Goal: Information Seeking & Learning: Learn about a topic

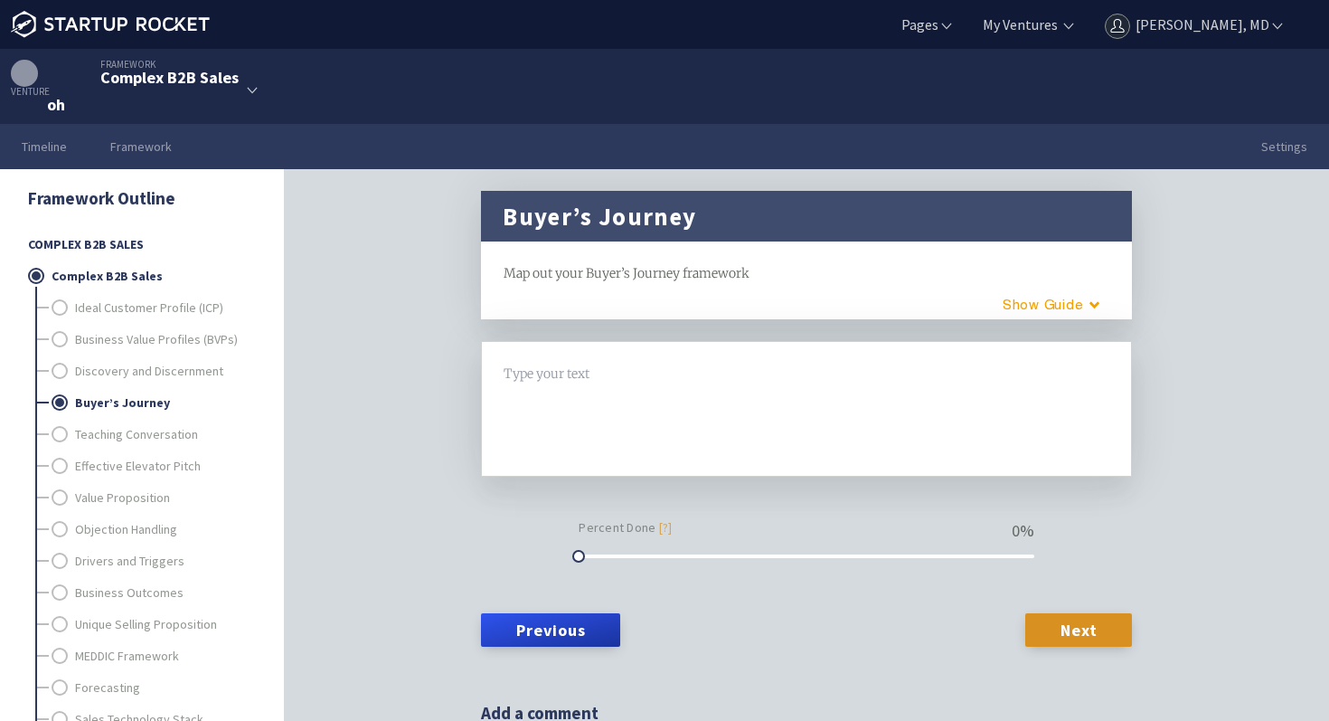
scroll to position [20, 0]
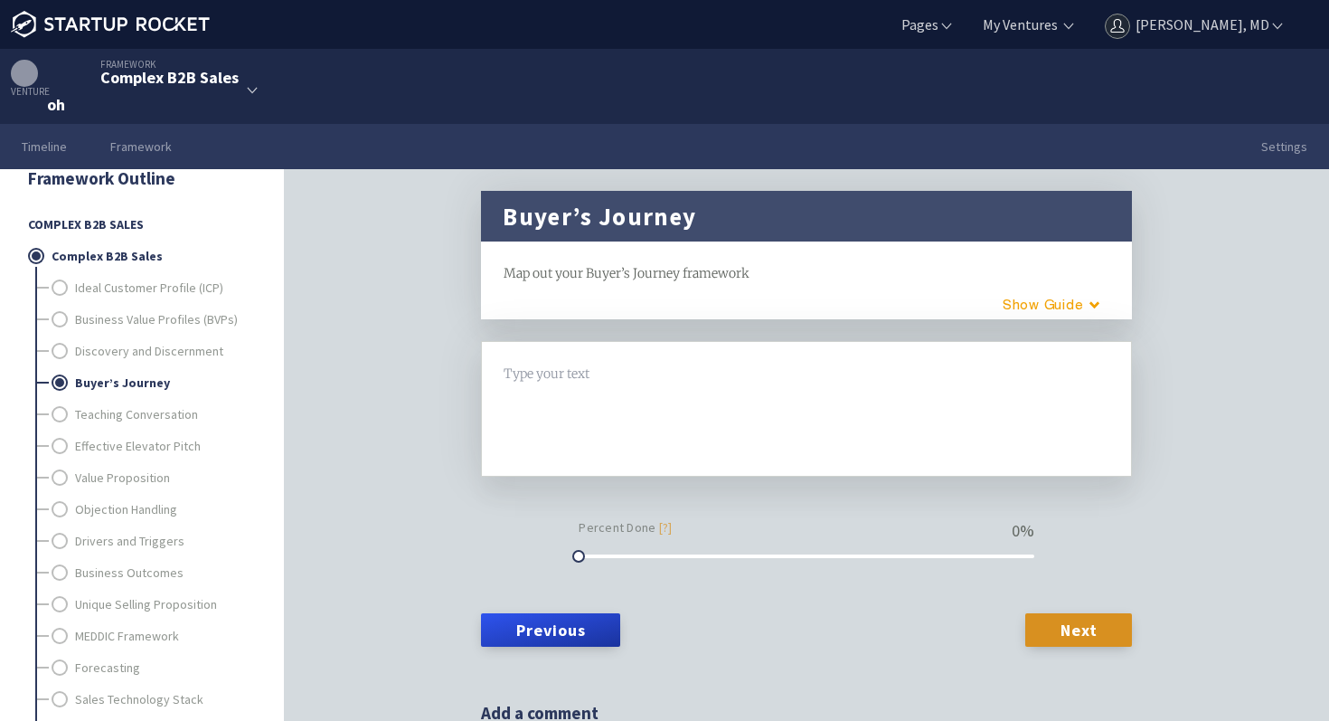
click at [588, 379] on div at bounding box center [807, 374] width 605 height 21
click at [678, 375] on div "Inpatient Pharmacist" at bounding box center [807, 374] width 605 height 21
click at [1034, 617] on link "Next" at bounding box center [1079, 629] width 107 height 33
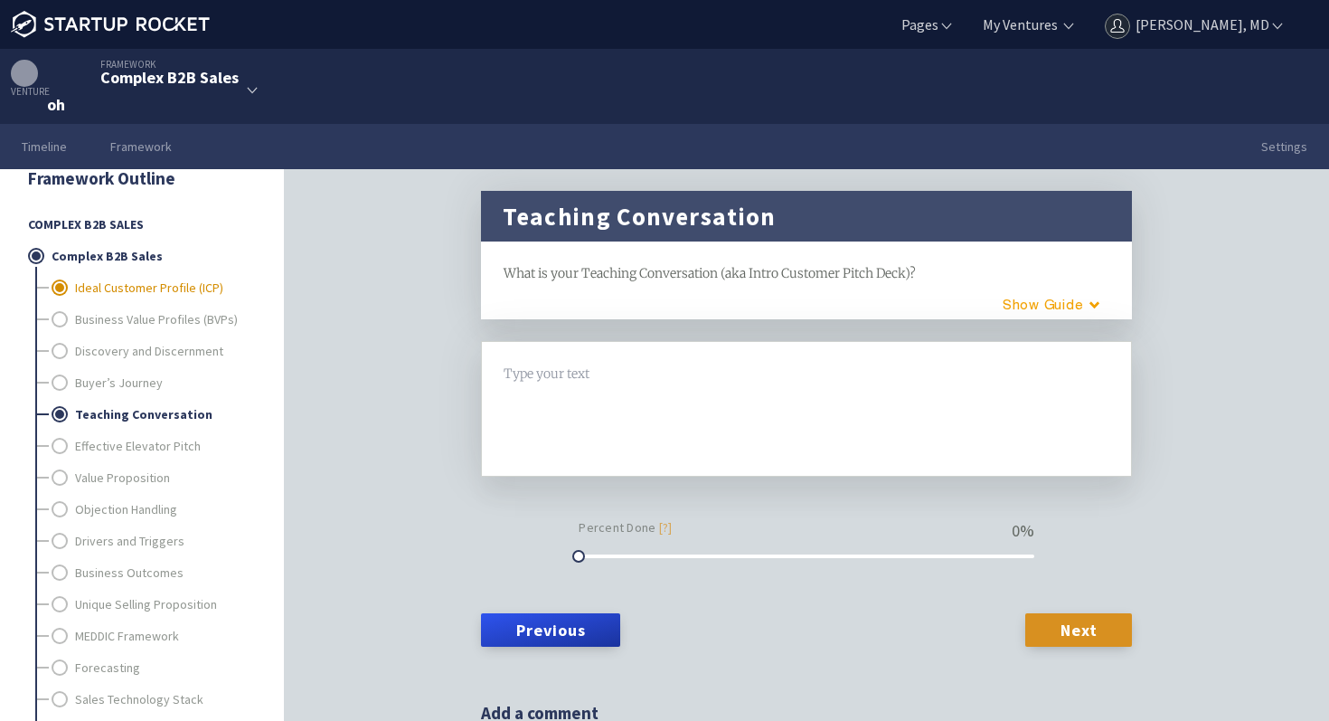
click at [134, 293] on link "Ideal Customer Profile (ICP)" at bounding box center [164, 287] width 179 height 32
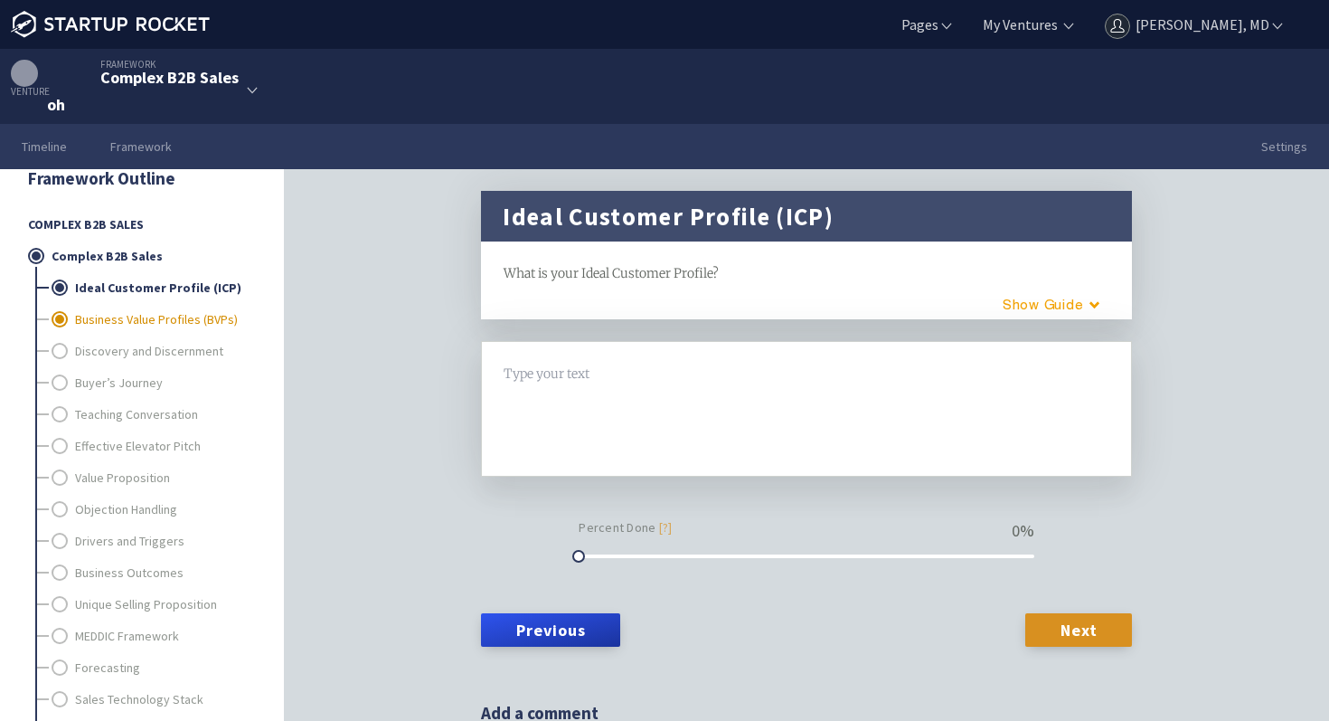
click at [134, 305] on link "Business Value Profiles (BVPs)" at bounding box center [164, 319] width 179 height 32
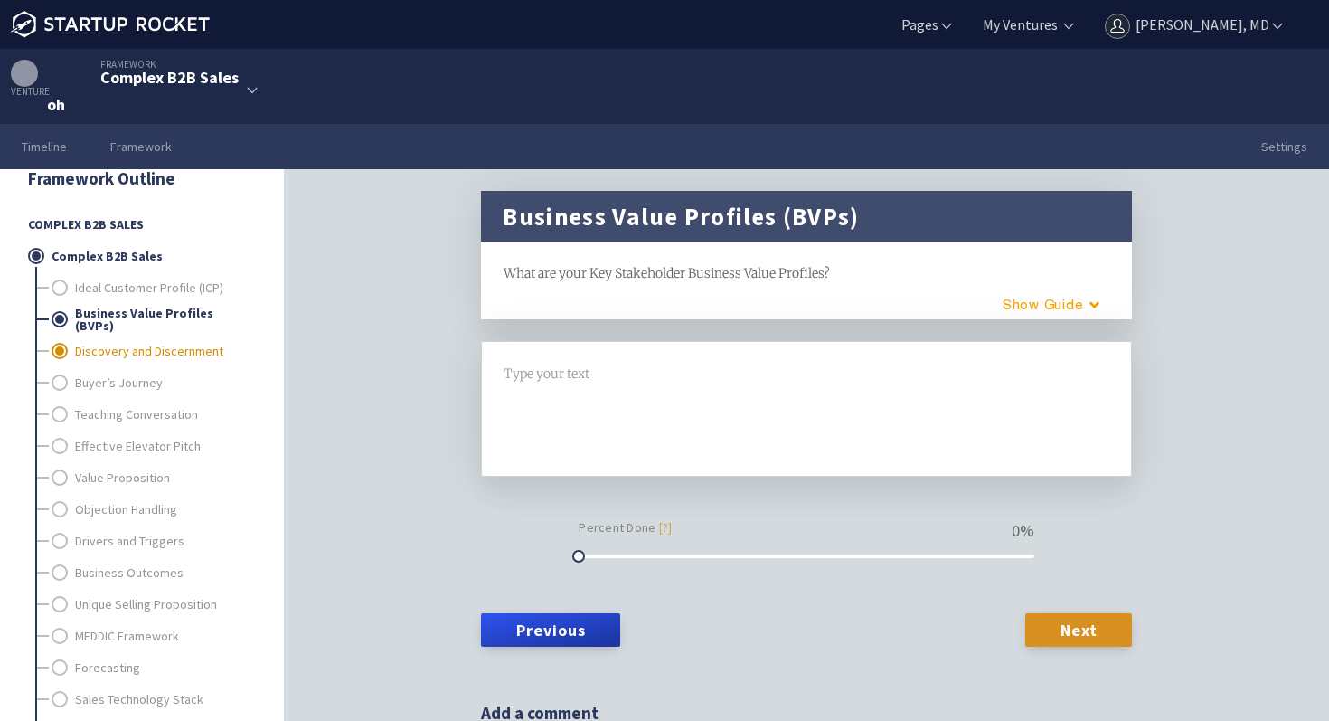
click at [128, 350] on link "Discovery and Discernment" at bounding box center [164, 351] width 179 height 32
click at [119, 394] on link "Buyer’s Journey" at bounding box center [164, 382] width 179 height 32
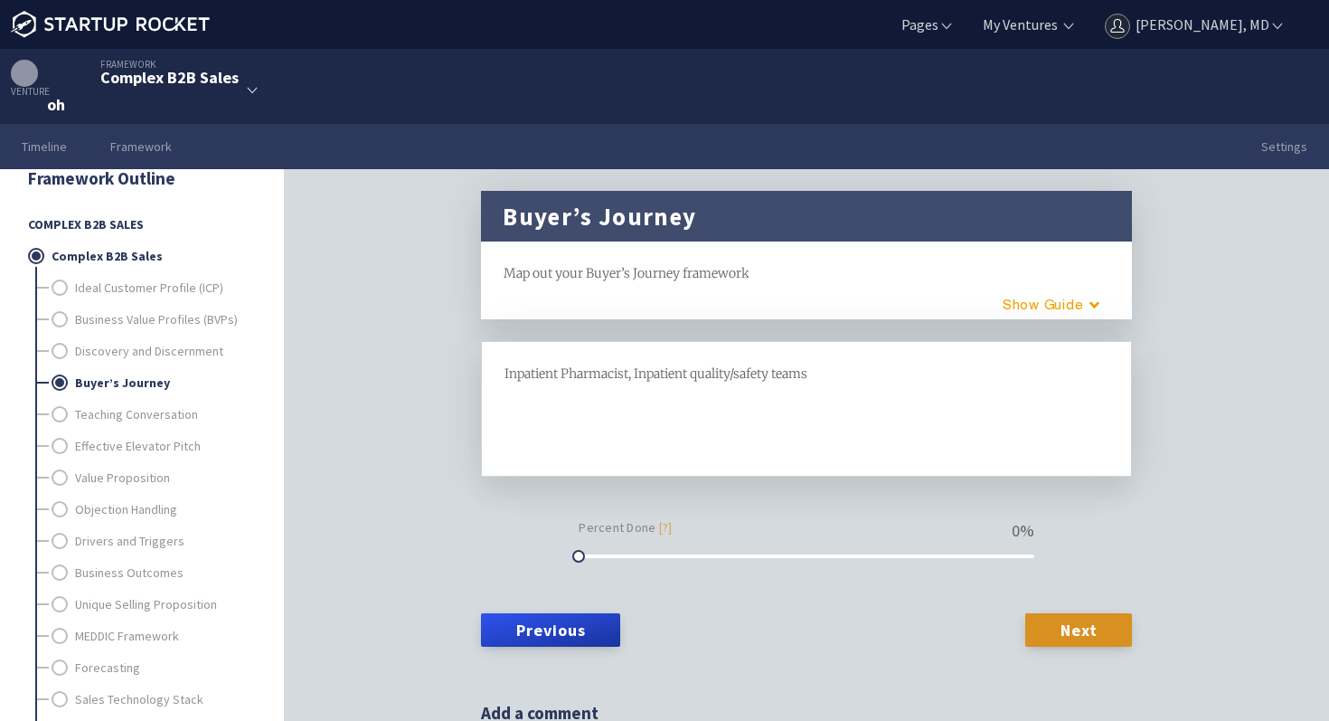
click at [563, 371] on span "Inpatient Pharmacist, Inpatient quality/safety teams" at bounding box center [656, 373] width 303 height 16
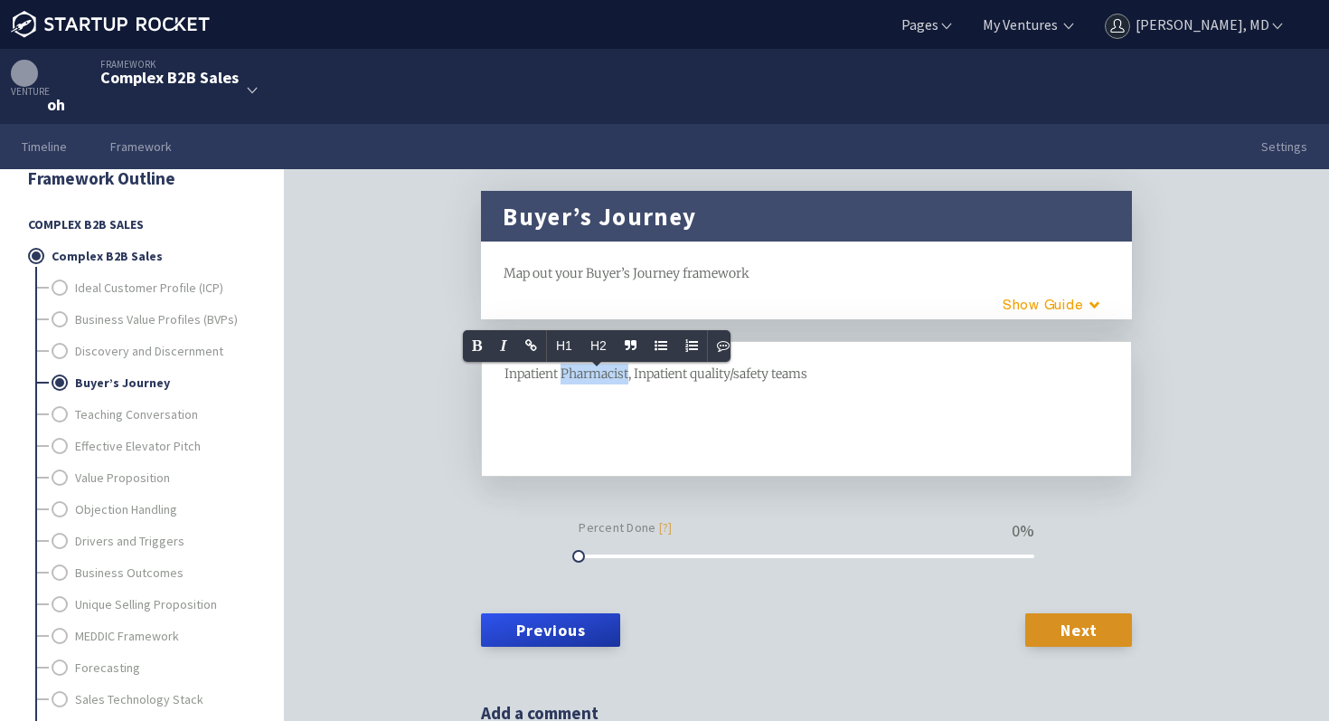
click at [563, 371] on span "Inpatient Pharmacist, Inpatient quality/safety teams" at bounding box center [656, 373] width 303 height 16
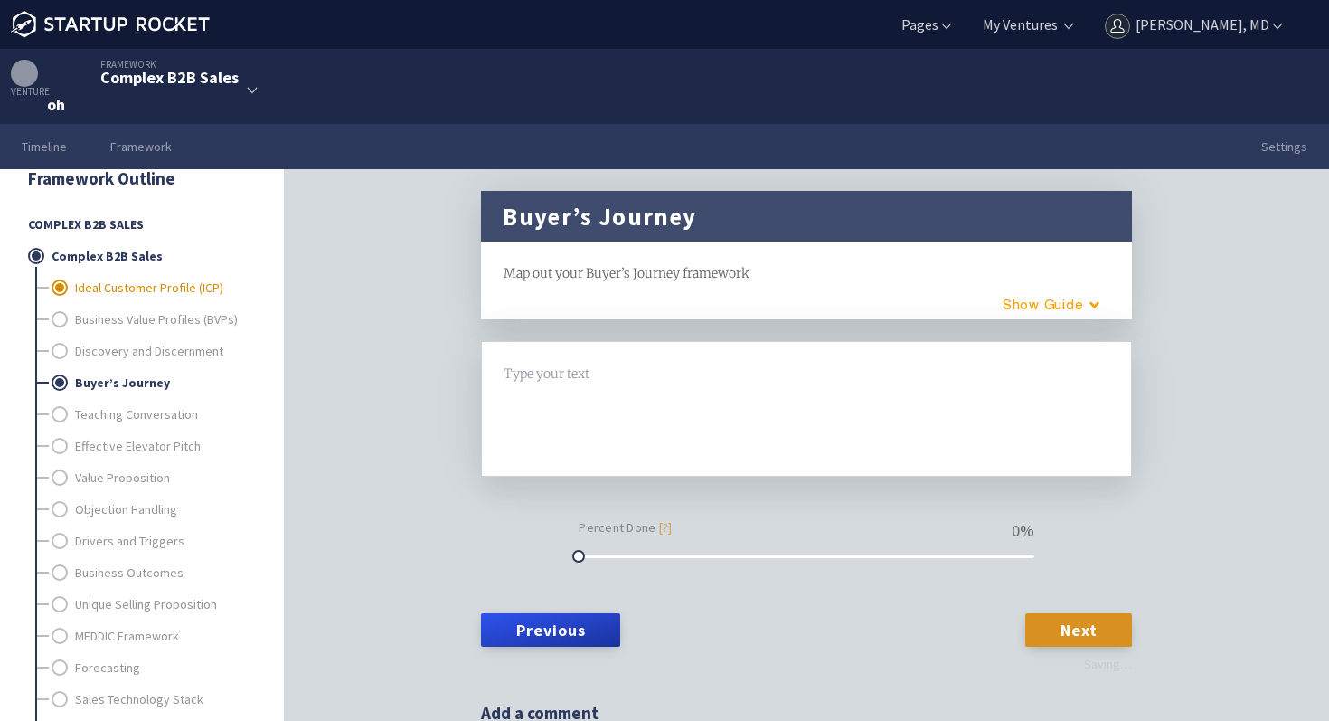
click at [116, 282] on link "Ideal Customer Profile (ICP)" at bounding box center [164, 287] width 179 height 32
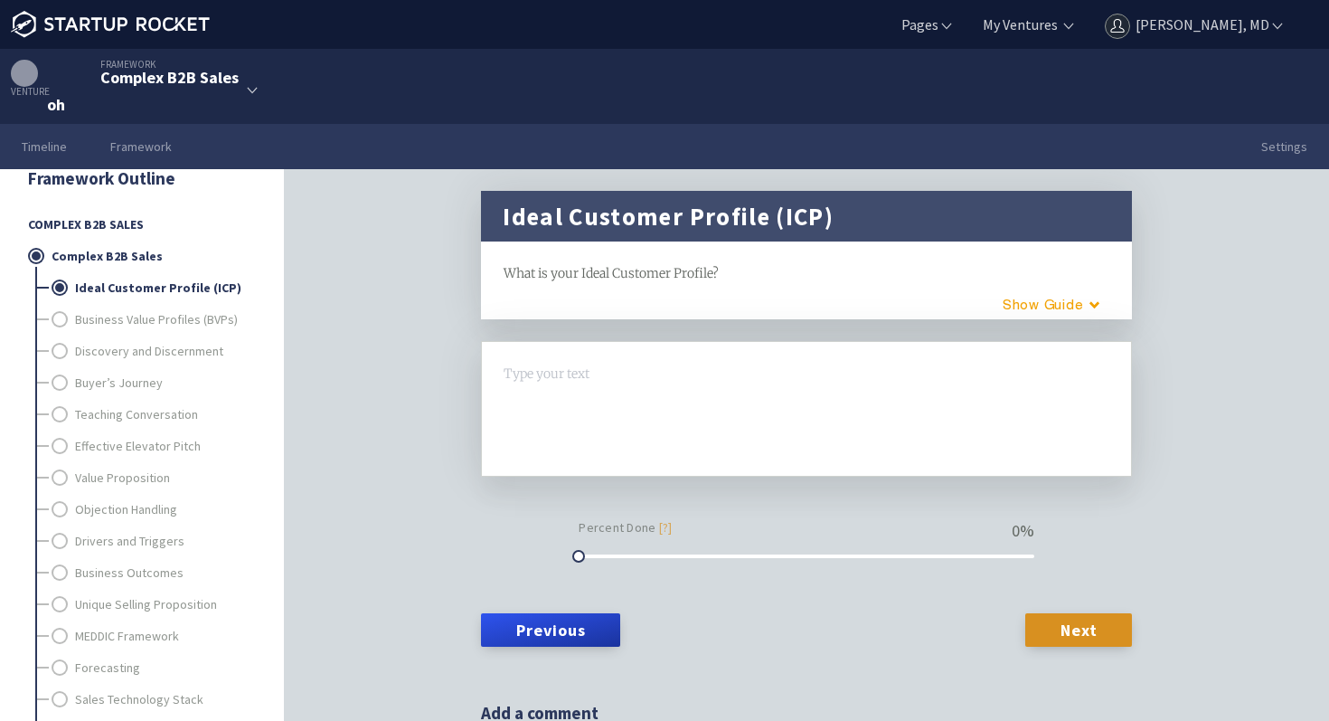
click at [619, 386] on div at bounding box center [807, 409] width 605 height 90
click at [109, 316] on link "Business Value Profiles (BVPs)" at bounding box center [164, 319] width 179 height 32
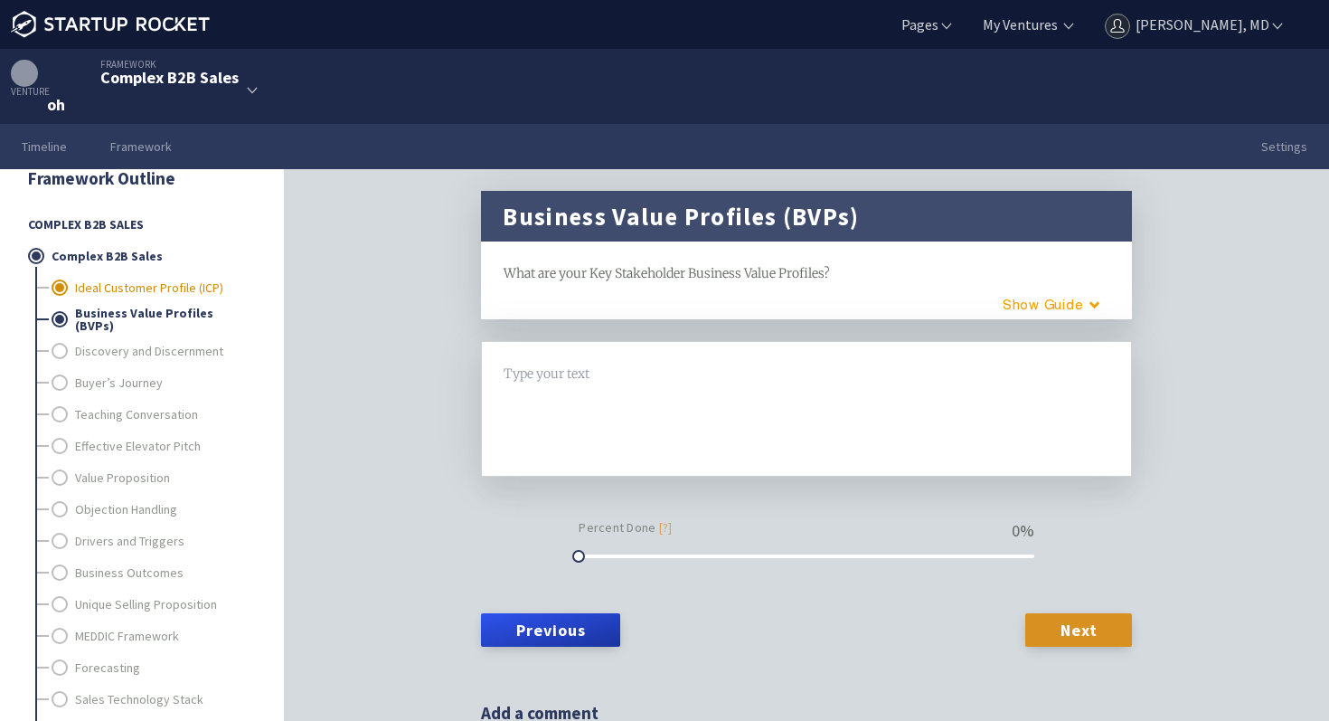
click at [139, 291] on link "Ideal Customer Profile (ICP)" at bounding box center [164, 287] width 179 height 32
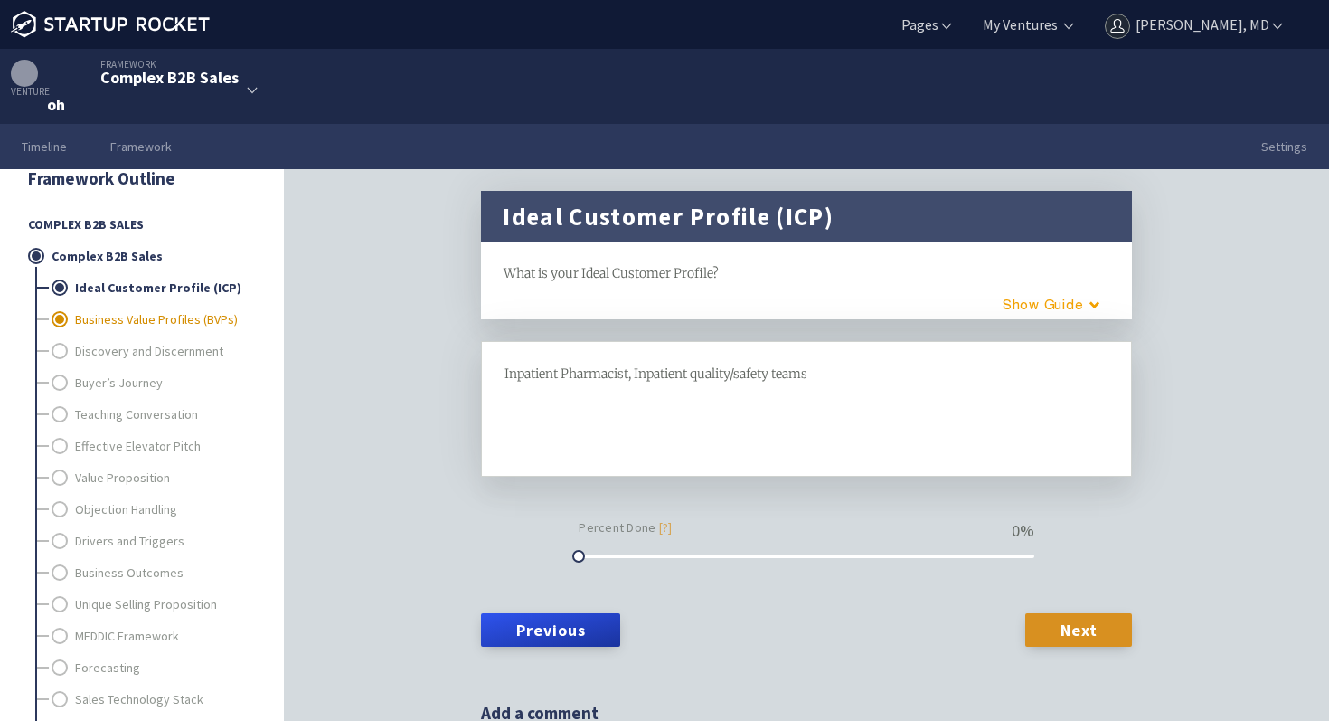
click at [147, 326] on link "Business Value Profiles (BVPs)" at bounding box center [164, 319] width 179 height 32
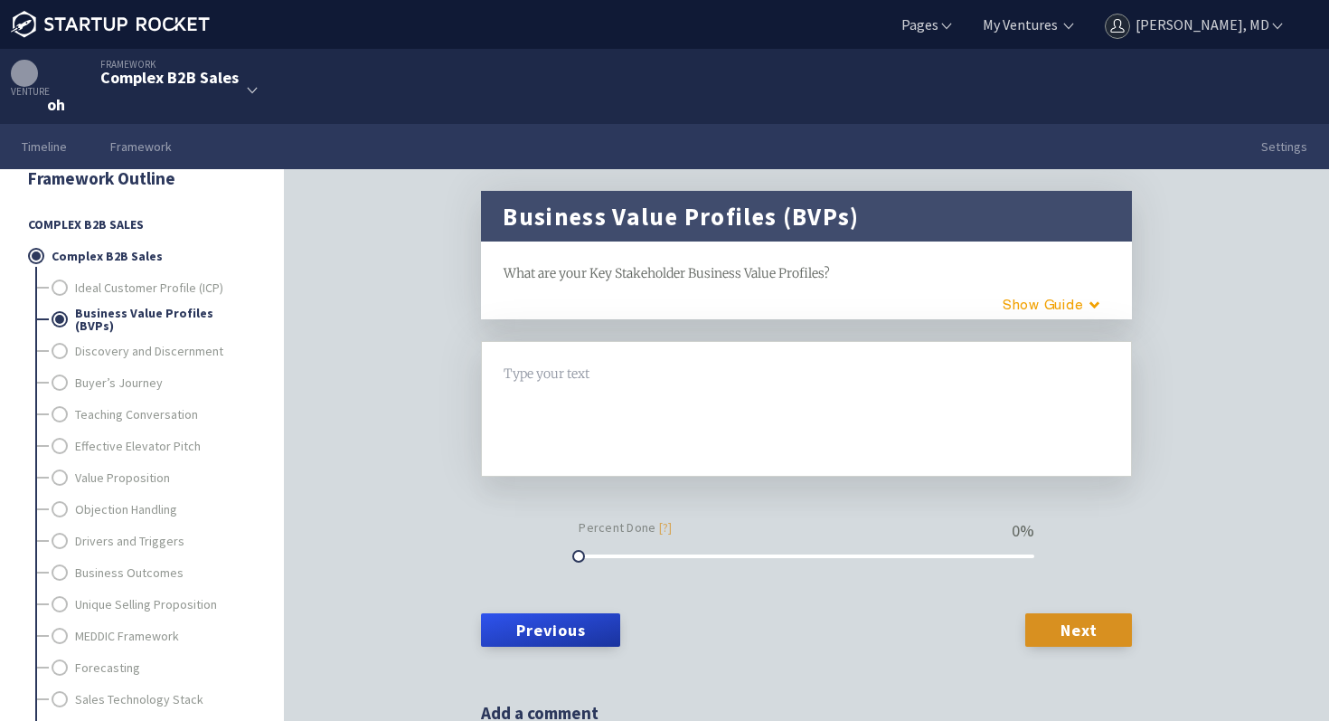
click at [587, 400] on div at bounding box center [807, 409] width 605 height 90
drag, startPoint x: 590, startPoint y: 276, endPoint x: 827, endPoint y: 279, distance: 237.0
click at [827, 279] on span "What are your Key Stakeholder Business Value Profiles?" at bounding box center [667, 273] width 326 height 16
copy span "Key Stakeholder Business Value Profiles"
click at [634, 370] on div at bounding box center [807, 374] width 605 height 21
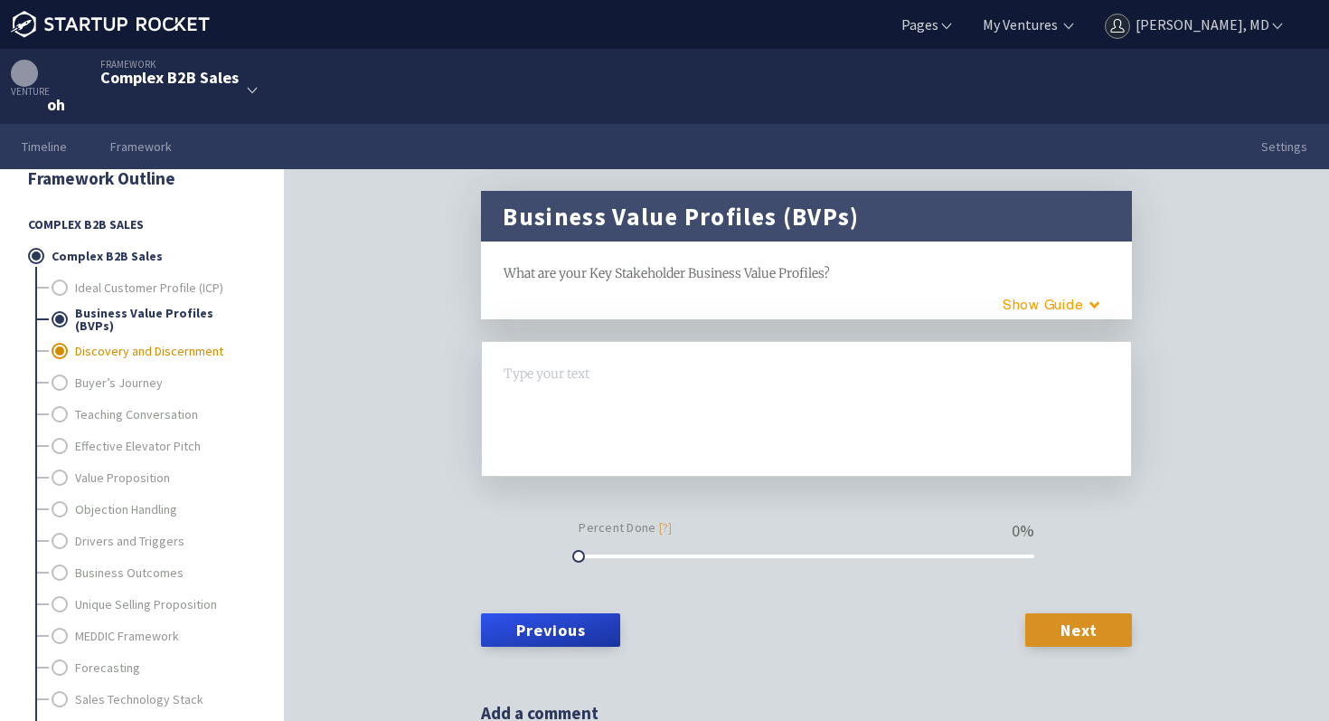
click at [157, 345] on link "Discovery and Discernment" at bounding box center [164, 351] width 179 height 32
click at [154, 383] on link "Buyer’s Journey" at bounding box center [164, 382] width 179 height 32
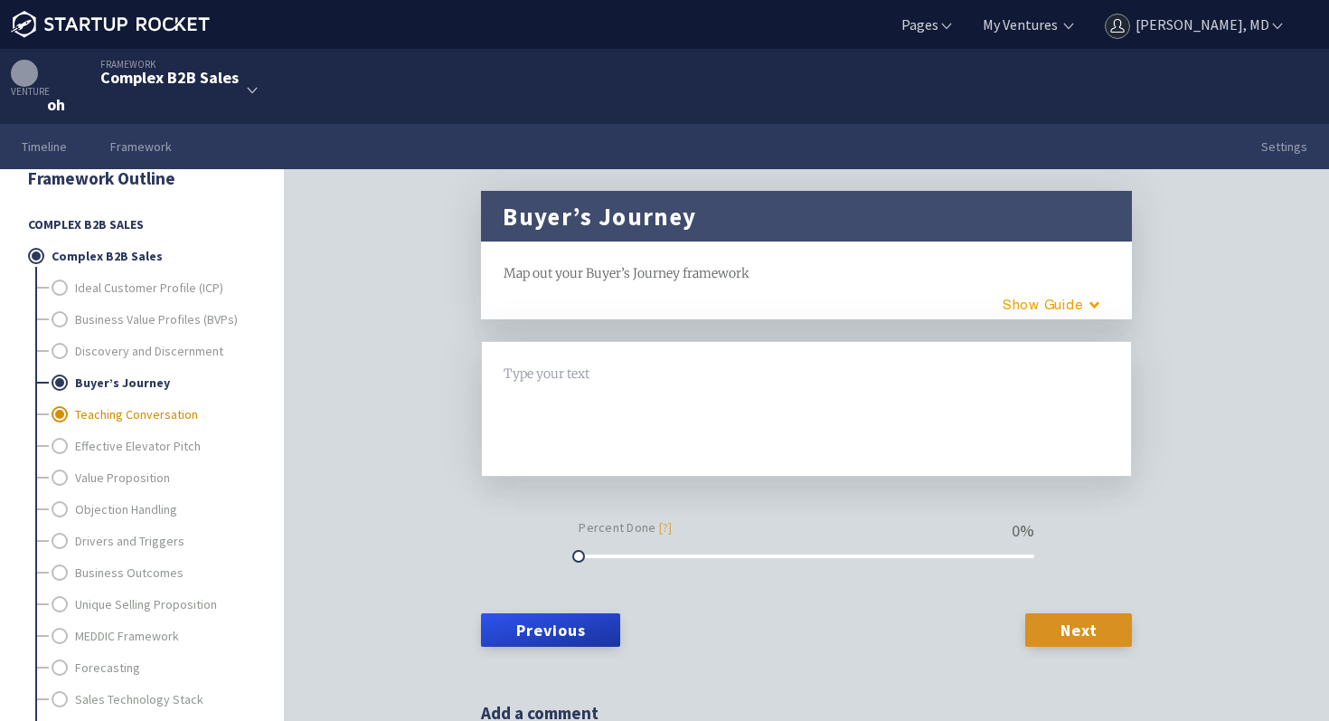
click at [150, 408] on link "Teaching Conversation" at bounding box center [164, 414] width 179 height 32
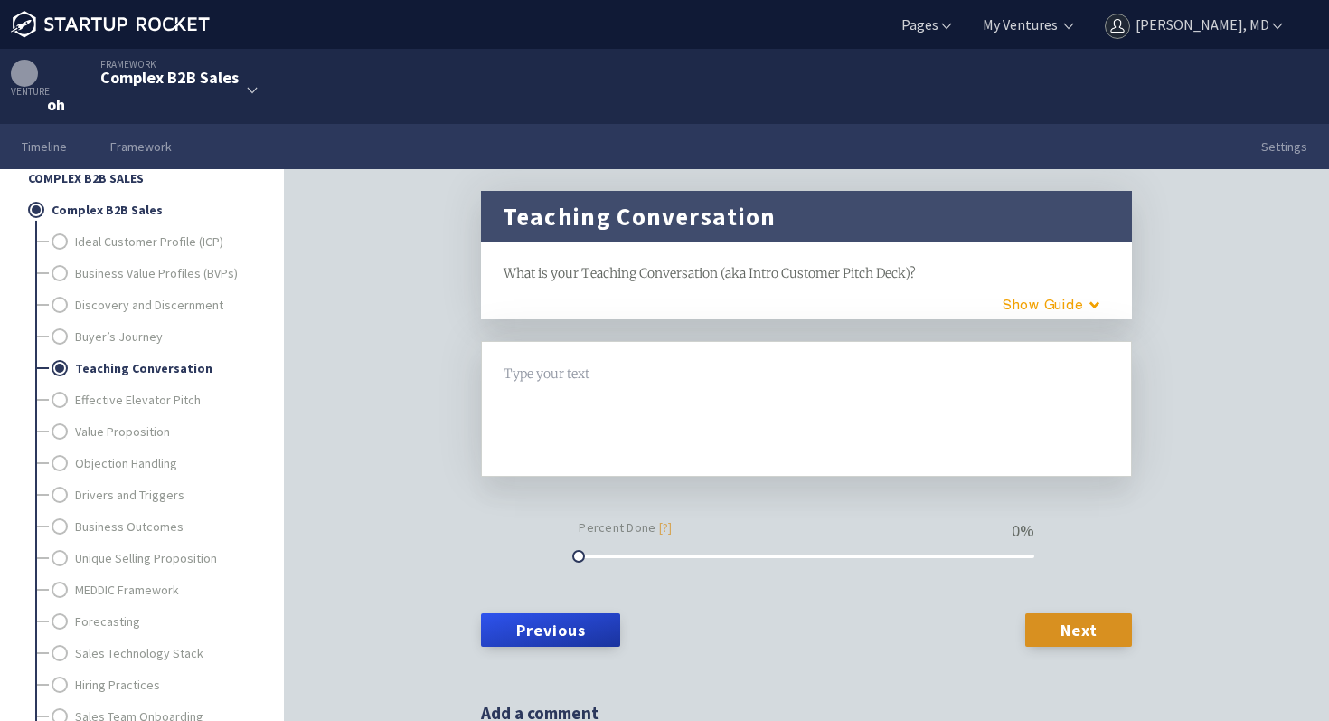
scroll to position [64, 0]
click at [150, 407] on link "Effective Elevator Pitch" at bounding box center [164, 401] width 179 height 32
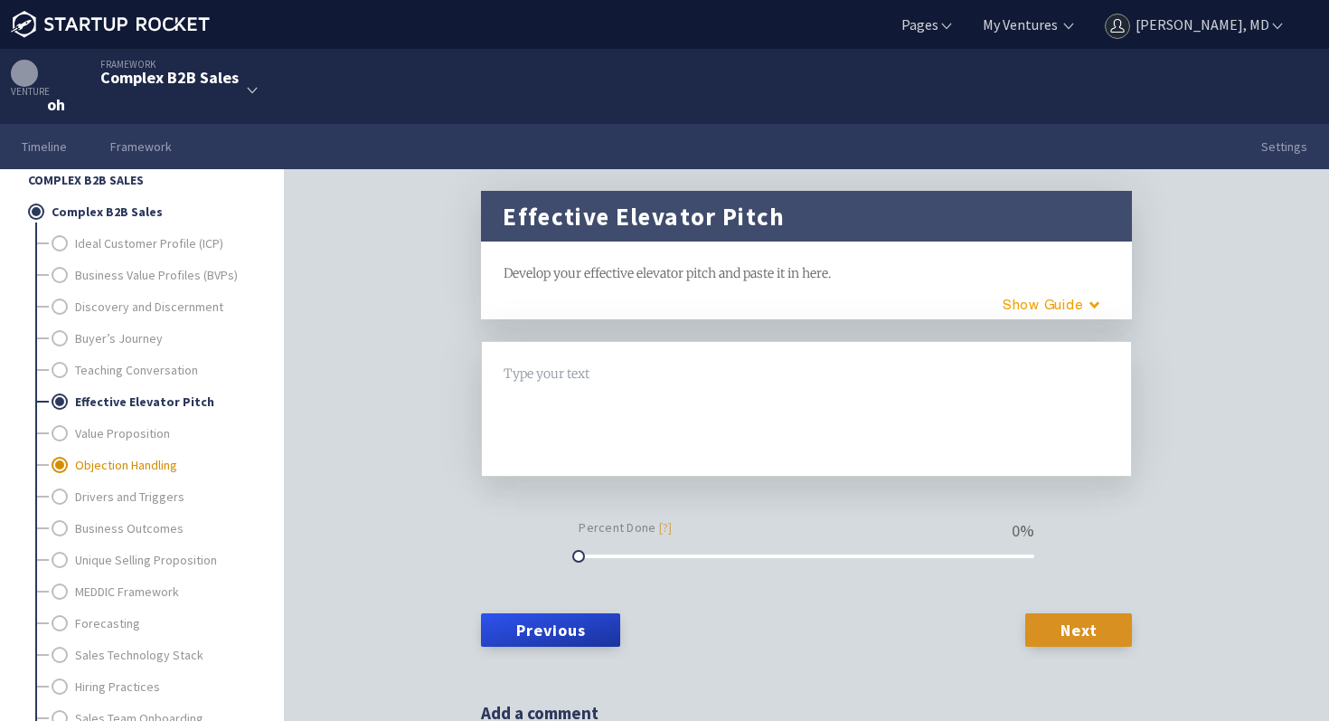
click at [144, 450] on link "Objection Handling" at bounding box center [164, 465] width 179 height 32
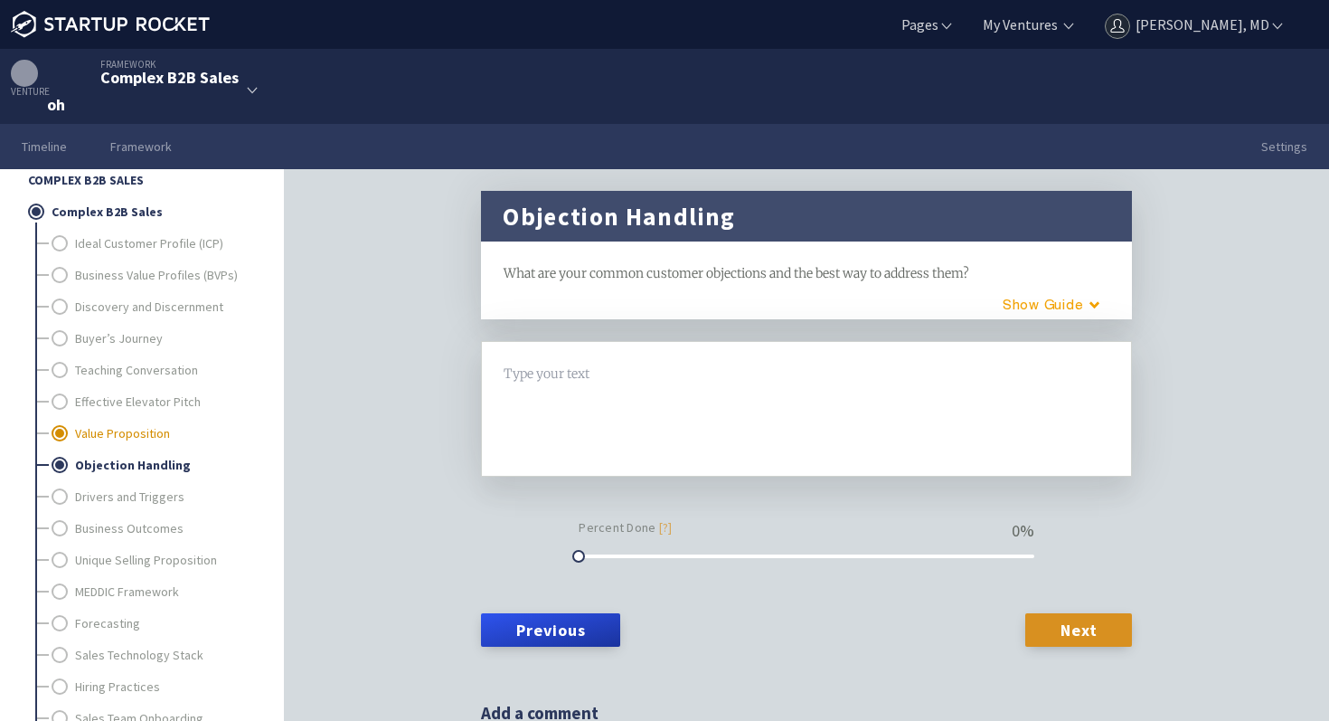
click at [144, 442] on link "Value Proposition" at bounding box center [164, 433] width 179 height 32
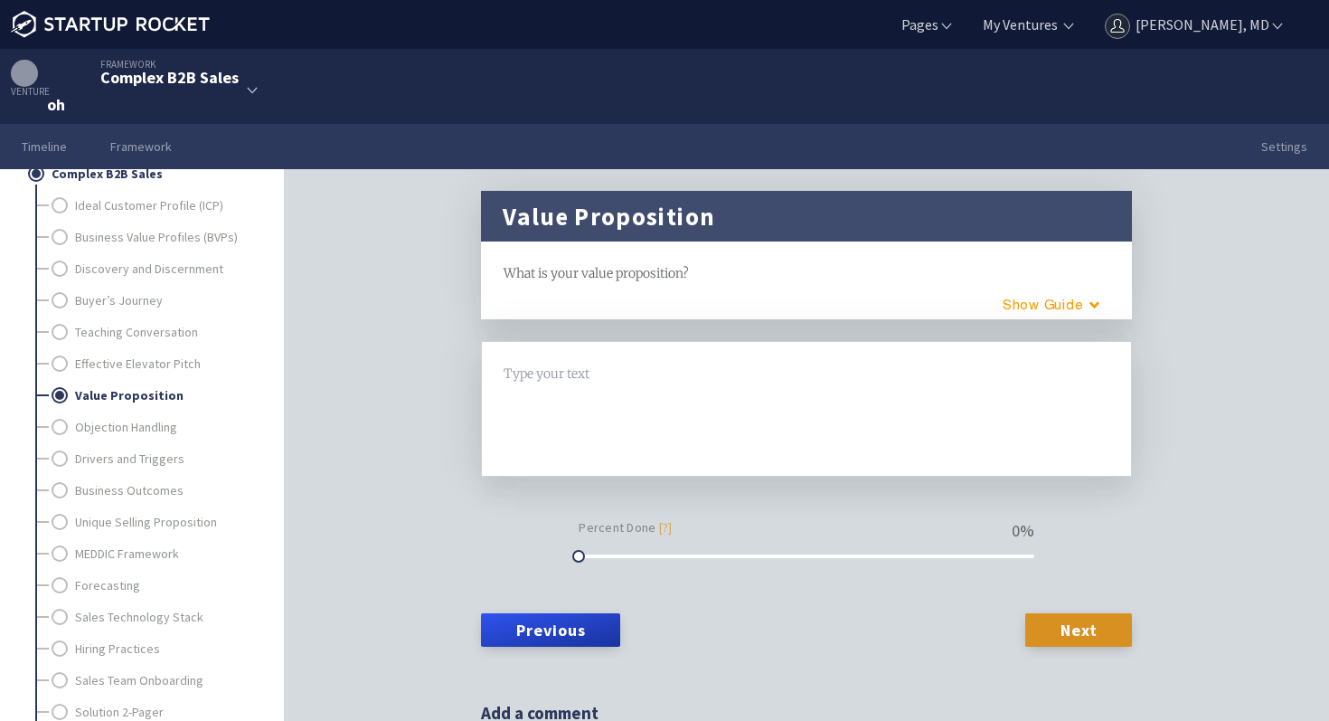
scroll to position [107, 0]
click at [144, 424] on link "Objection Handling" at bounding box center [164, 422] width 179 height 32
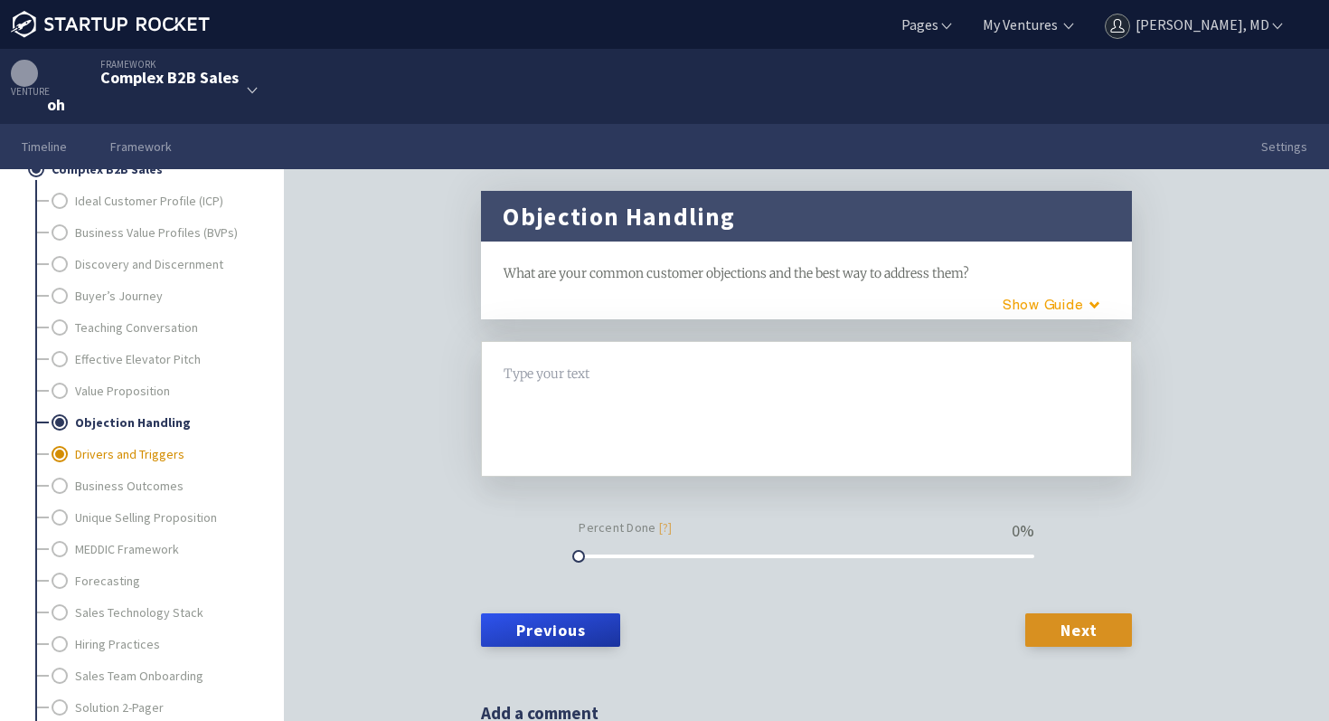
click at [137, 457] on link "Drivers and Triggers" at bounding box center [164, 454] width 179 height 32
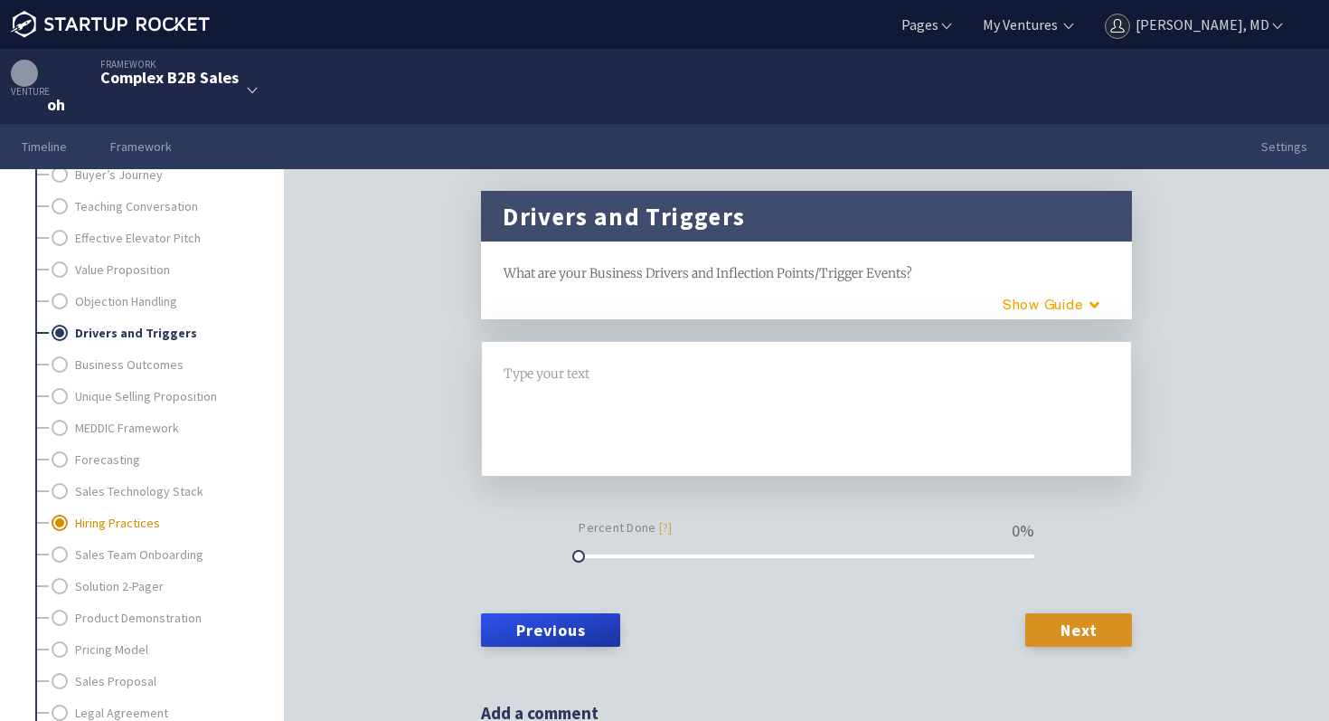
scroll to position [241, 0]
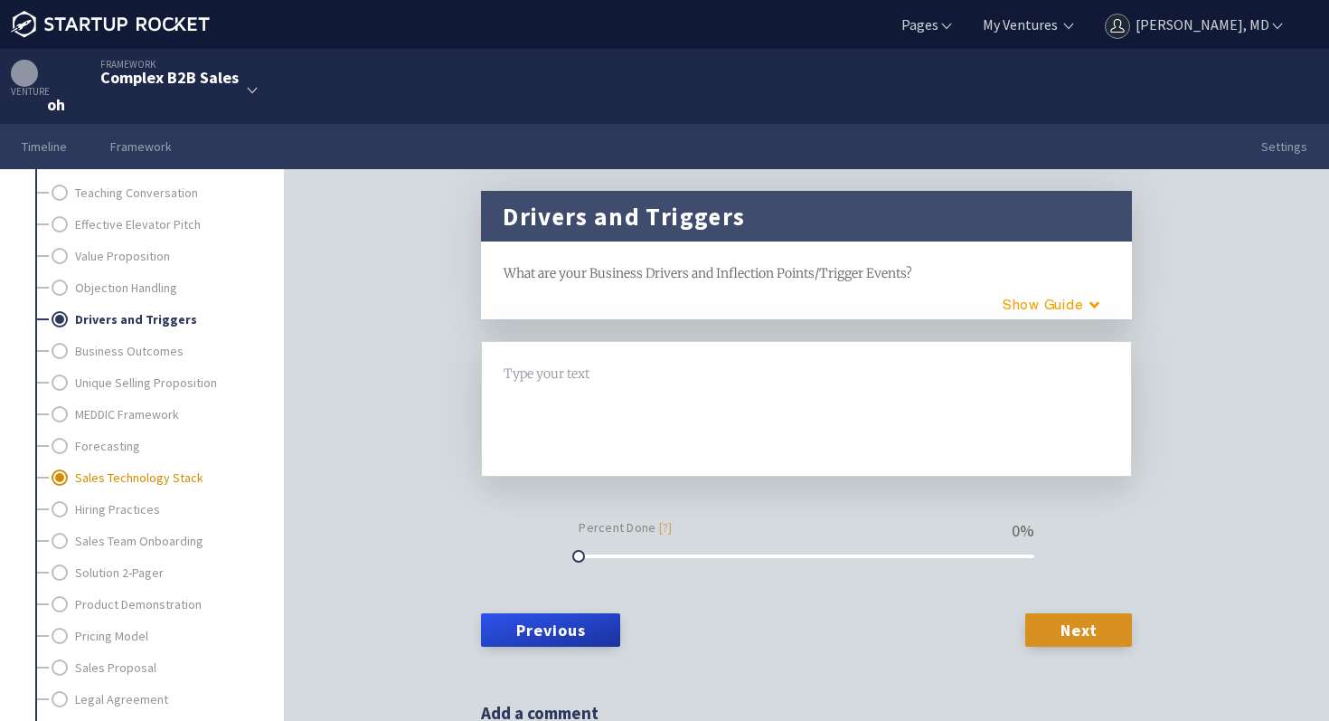
click at [129, 491] on link "Sales Technology Stack" at bounding box center [164, 477] width 179 height 32
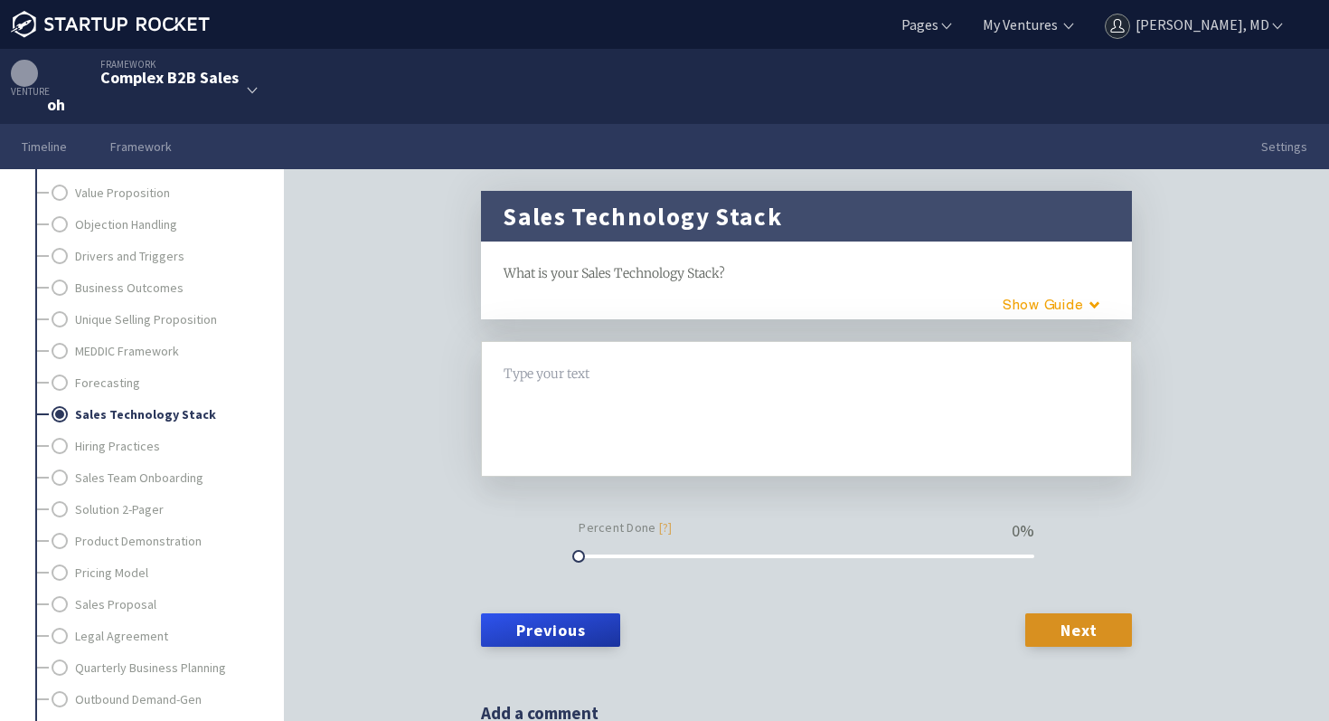
scroll to position [322, 0]
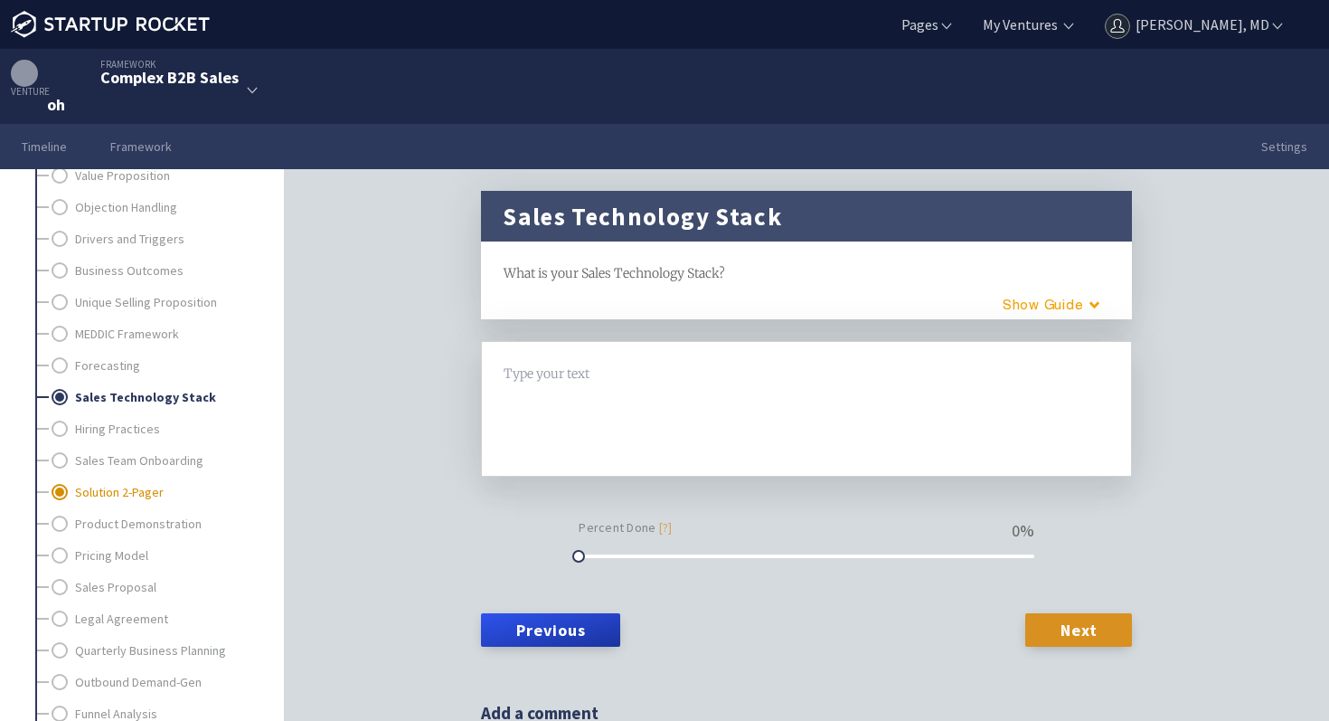
click at [130, 488] on link "Solution 2-Pager" at bounding box center [164, 492] width 179 height 32
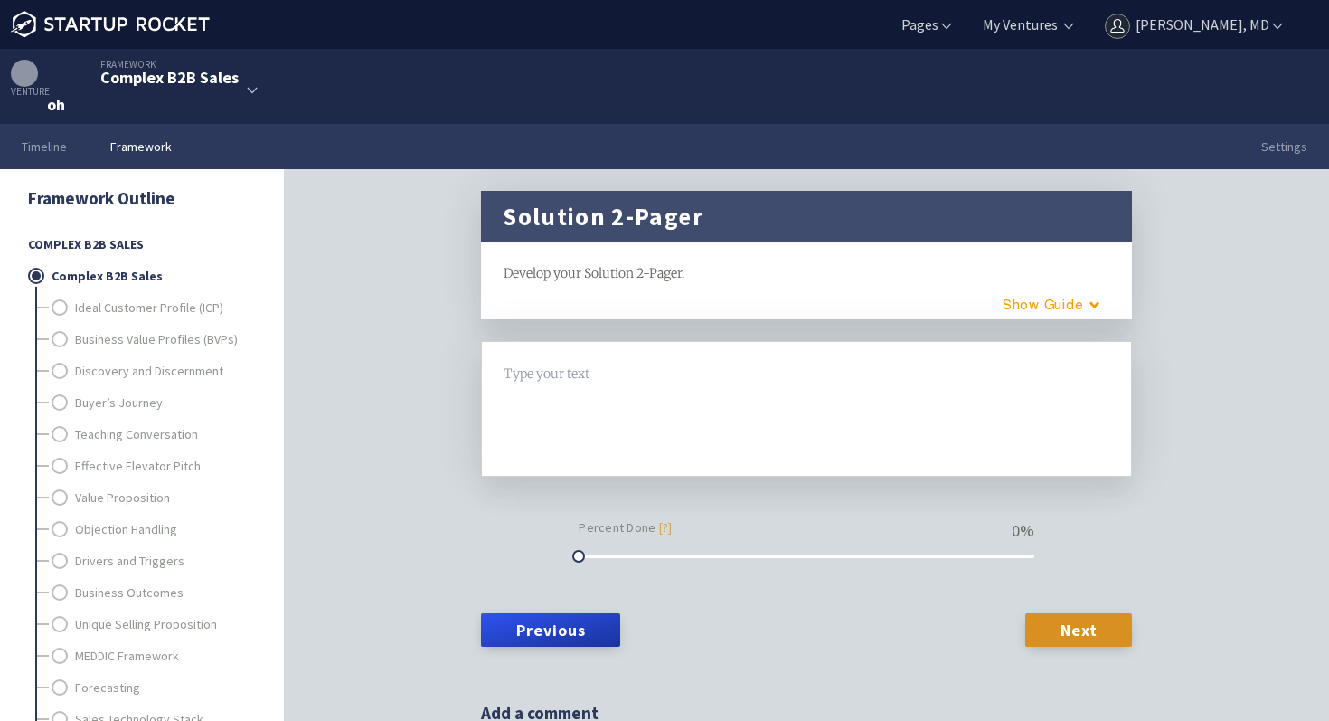
click at [137, 147] on link "Framework" at bounding box center [141, 146] width 105 height 45
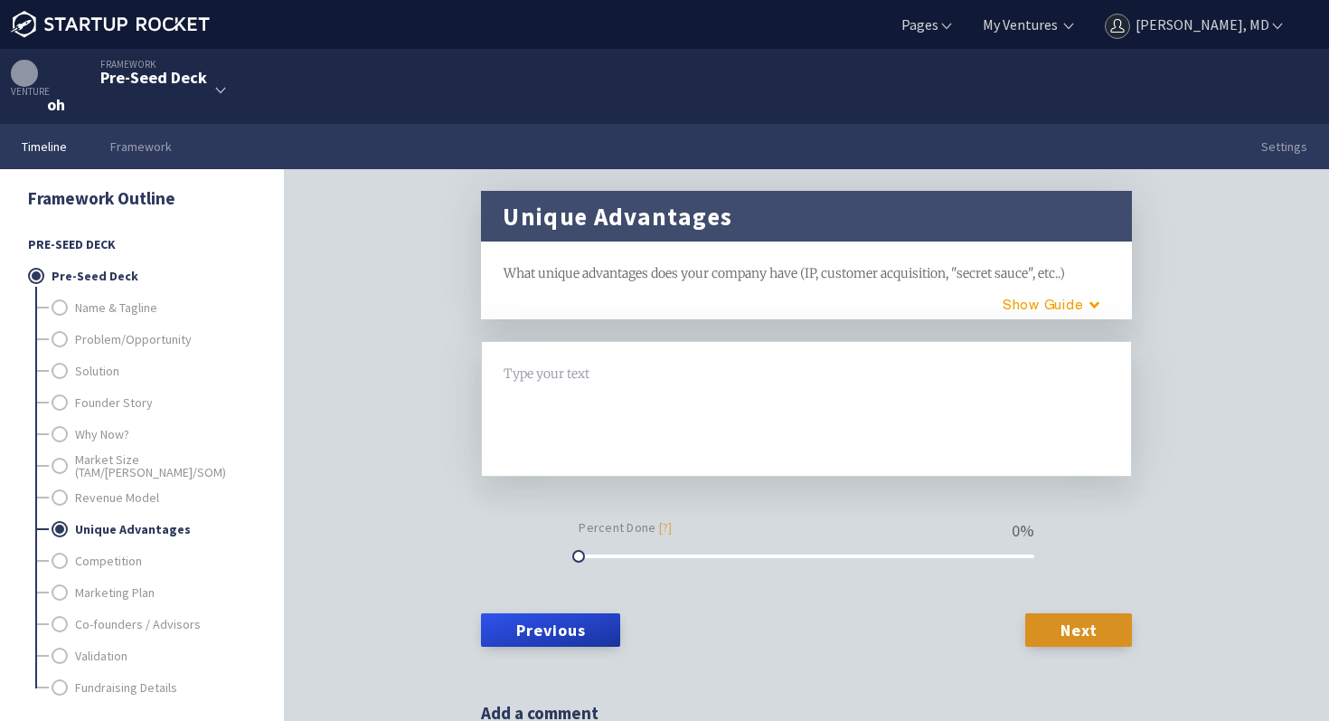
click at [63, 146] on link "Timeline" at bounding box center [44, 146] width 89 height 45
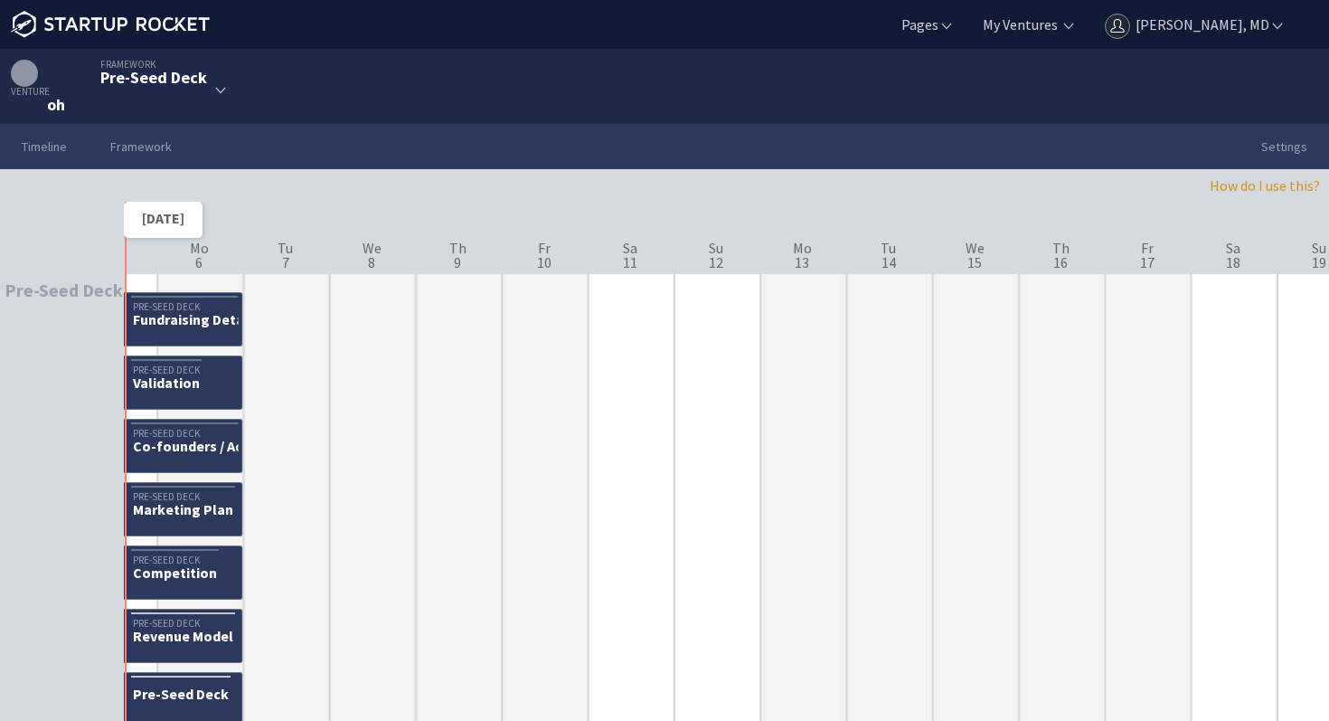
scroll to position [67, 0]
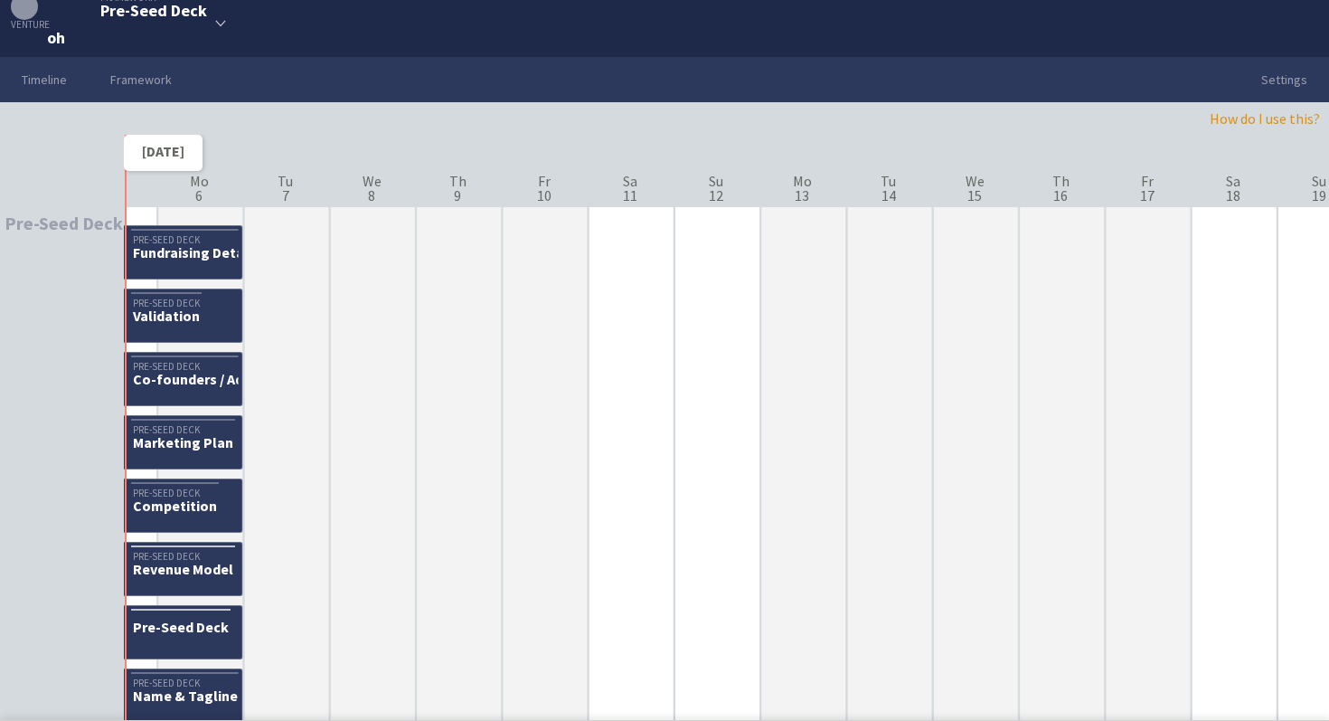
click at [178, 372] on div "Pre-Seed Deck" at bounding box center [208, 367] width 150 height 10
click at [152, 78] on link "Framework" at bounding box center [141, 79] width 105 height 45
